Goal: Use online tool/utility: Use online tool/utility

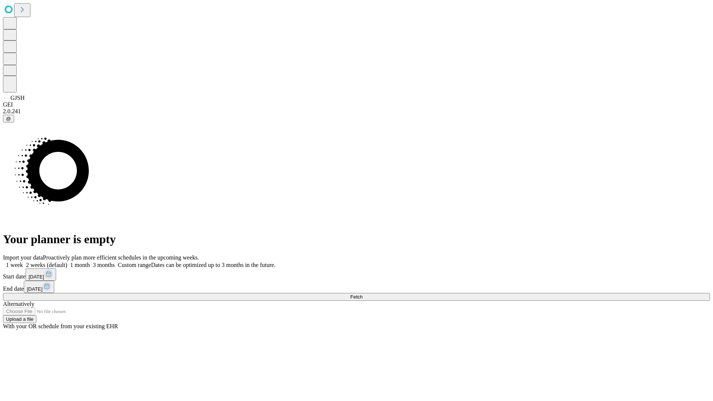
click at [362, 294] on span "Fetch" at bounding box center [356, 297] width 12 height 6
